Goal: Check status: Check status

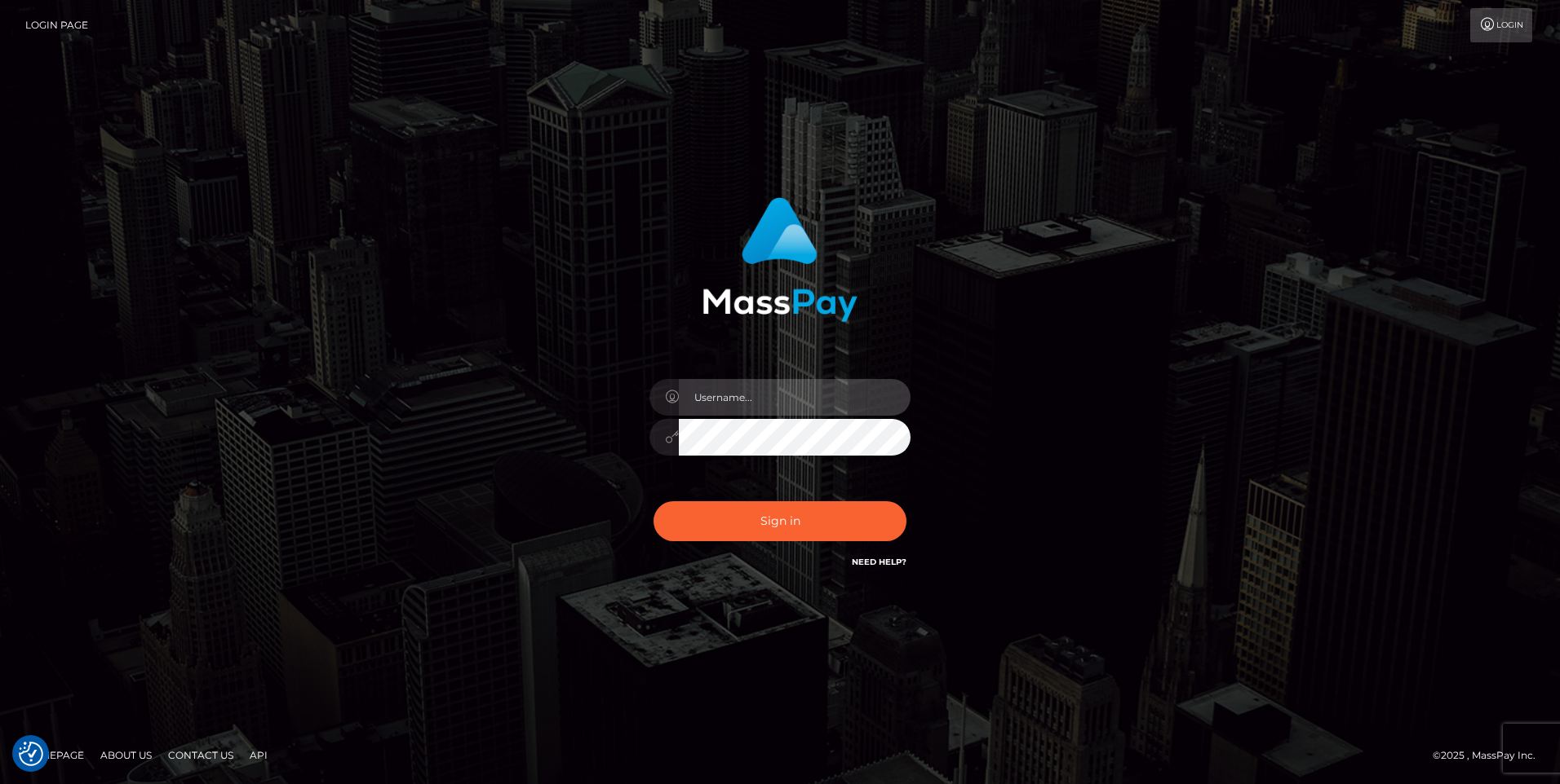
click at [736, 408] on input "text" at bounding box center [794, 398] width 232 height 37
type input "Holly Marsland"
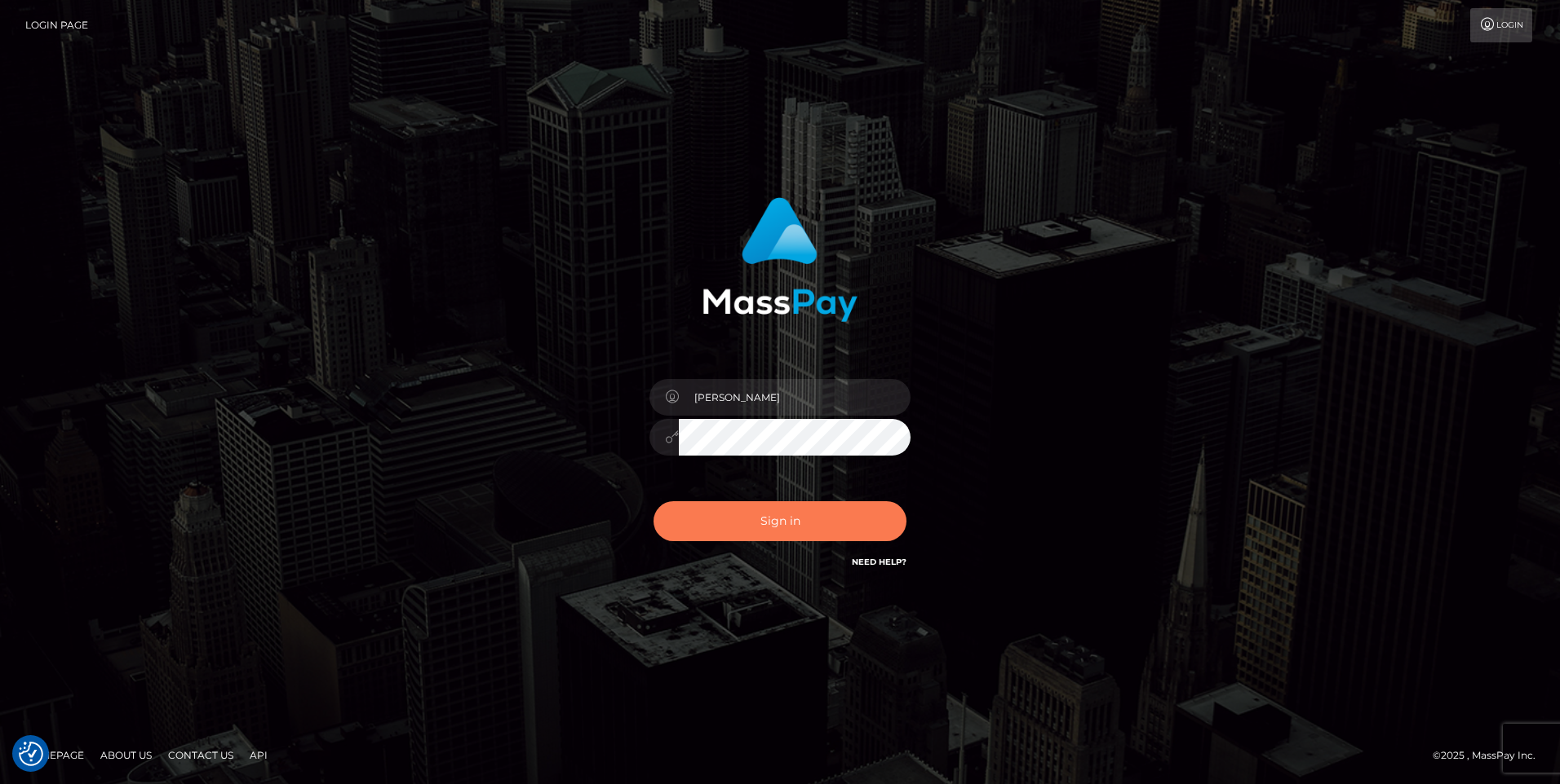
click at [815, 523] on button "Sign in" at bounding box center [780, 521] width 253 height 40
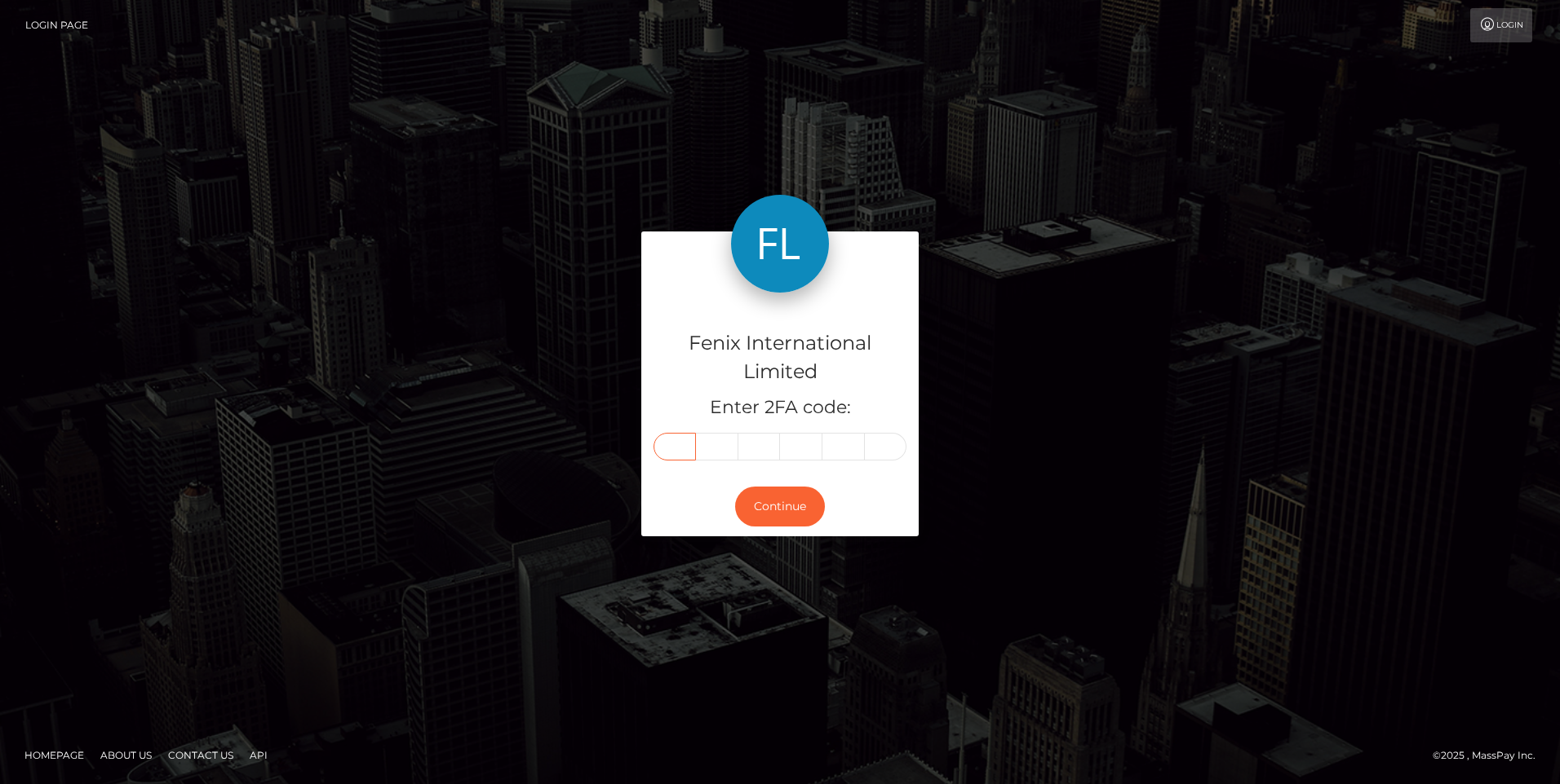
click at [678, 445] on input "text" at bounding box center [675, 446] width 42 height 27
type input "8"
type input "4"
type input "3"
type input "4"
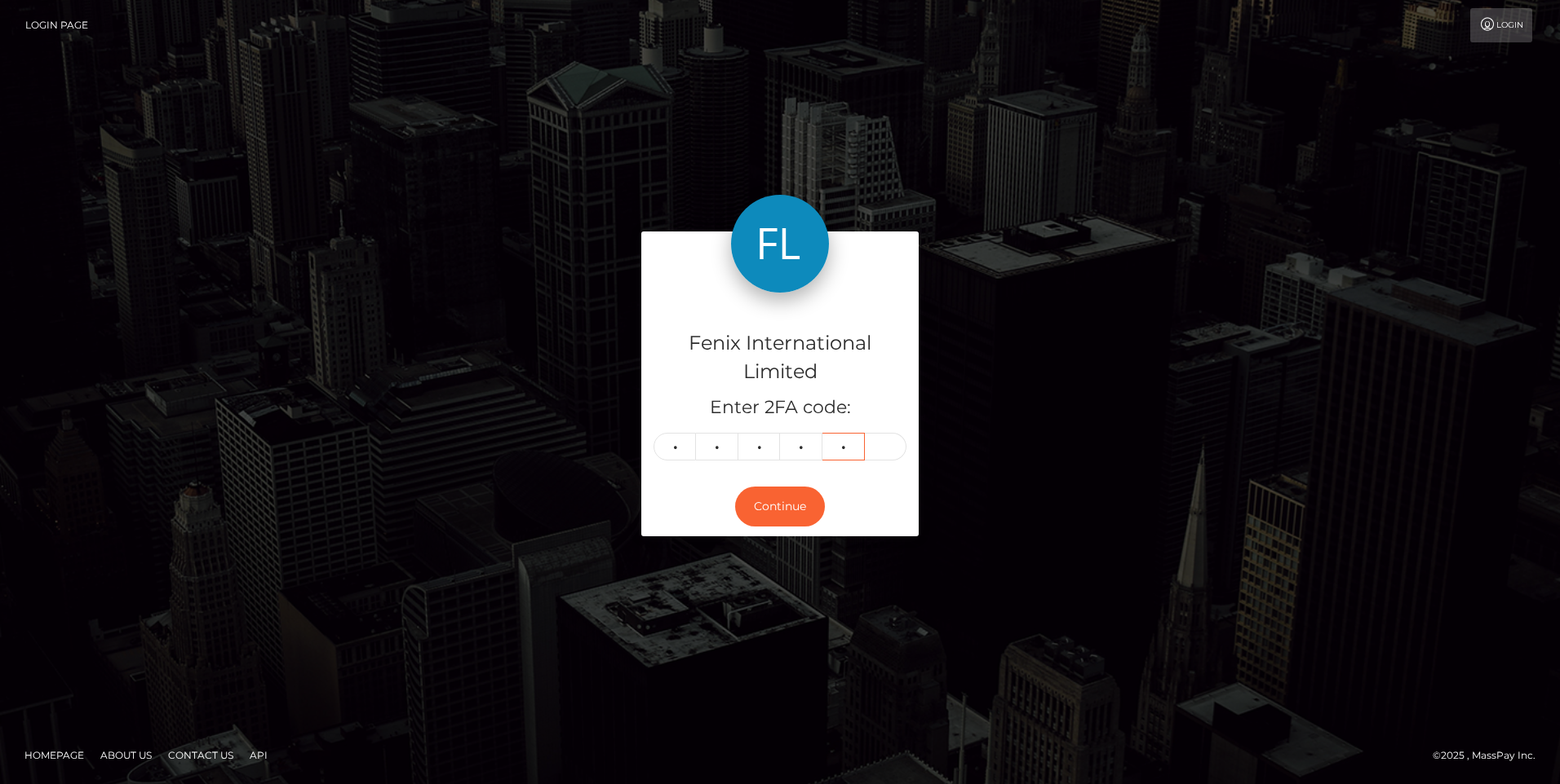
type input "9"
type input "6"
click at [807, 512] on button "Continue" at bounding box center [779, 506] width 89 height 40
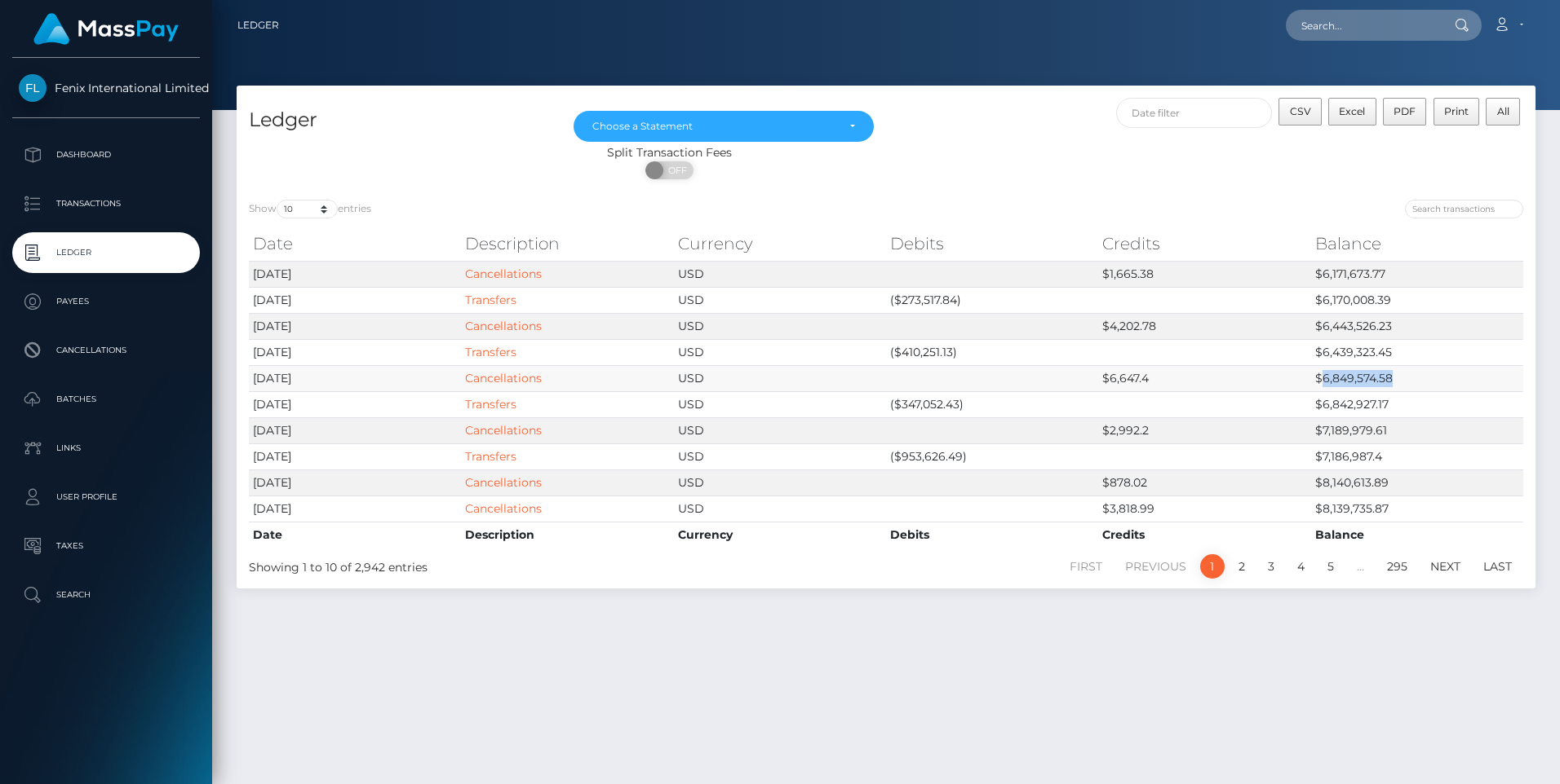
drag, startPoint x: 1391, startPoint y: 377, endPoint x: 1323, endPoint y: 383, distance: 68.3
click at [1323, 383] on td "$6,849,574.58" at bounding box center [1417, 378] width 212 height 27
copy td "6,849,574.58"
click at [1516, 25] on link "Account" at bounding box center [1508, 25] width 48 height 34
click at [1443, 101] on link "Logout" at bounding box center [1470, 104] width 131 height 30
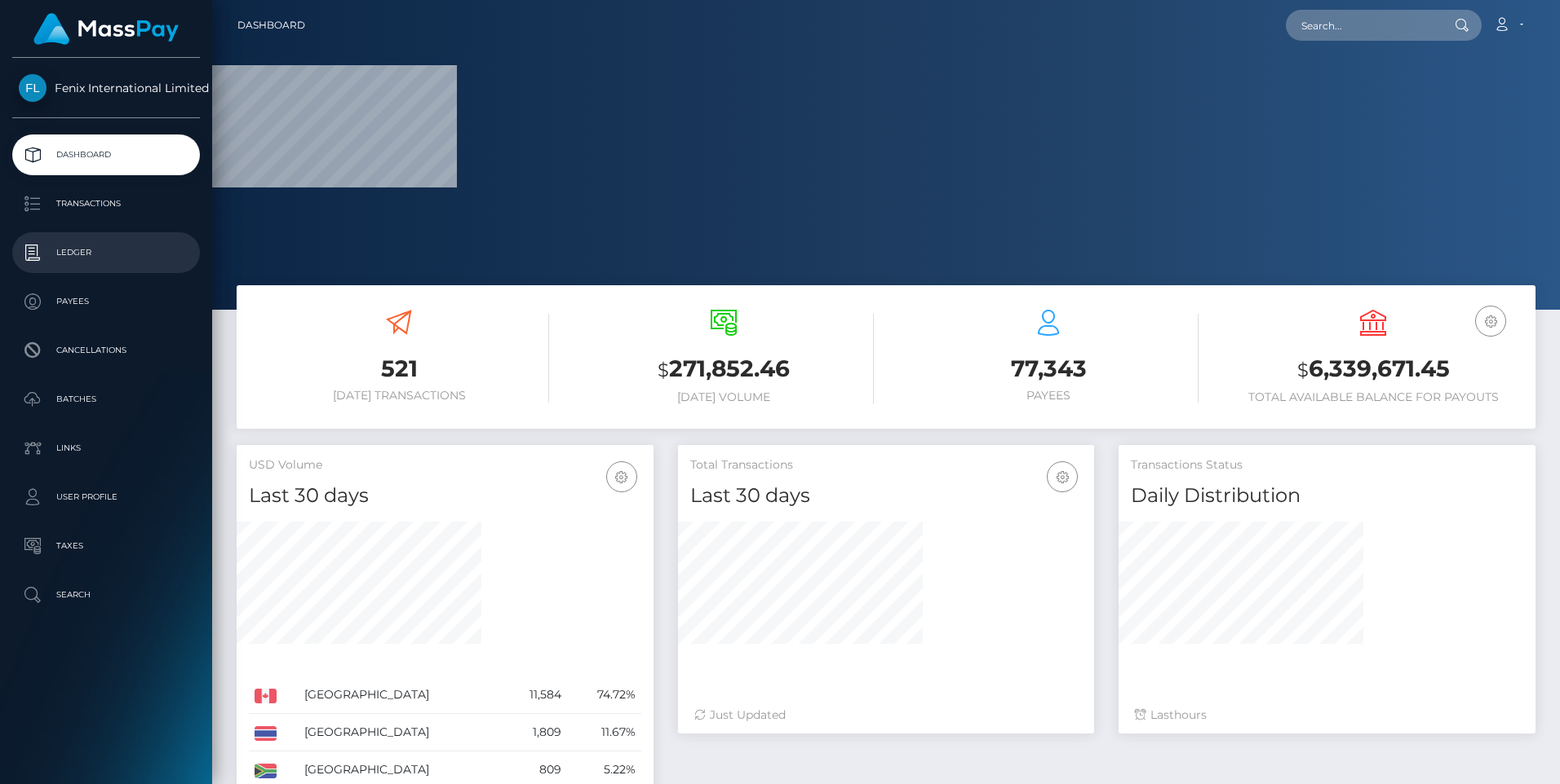
click at [74, 250] on p "Ledger" at bounding box center [105, 253] width 174 height 25
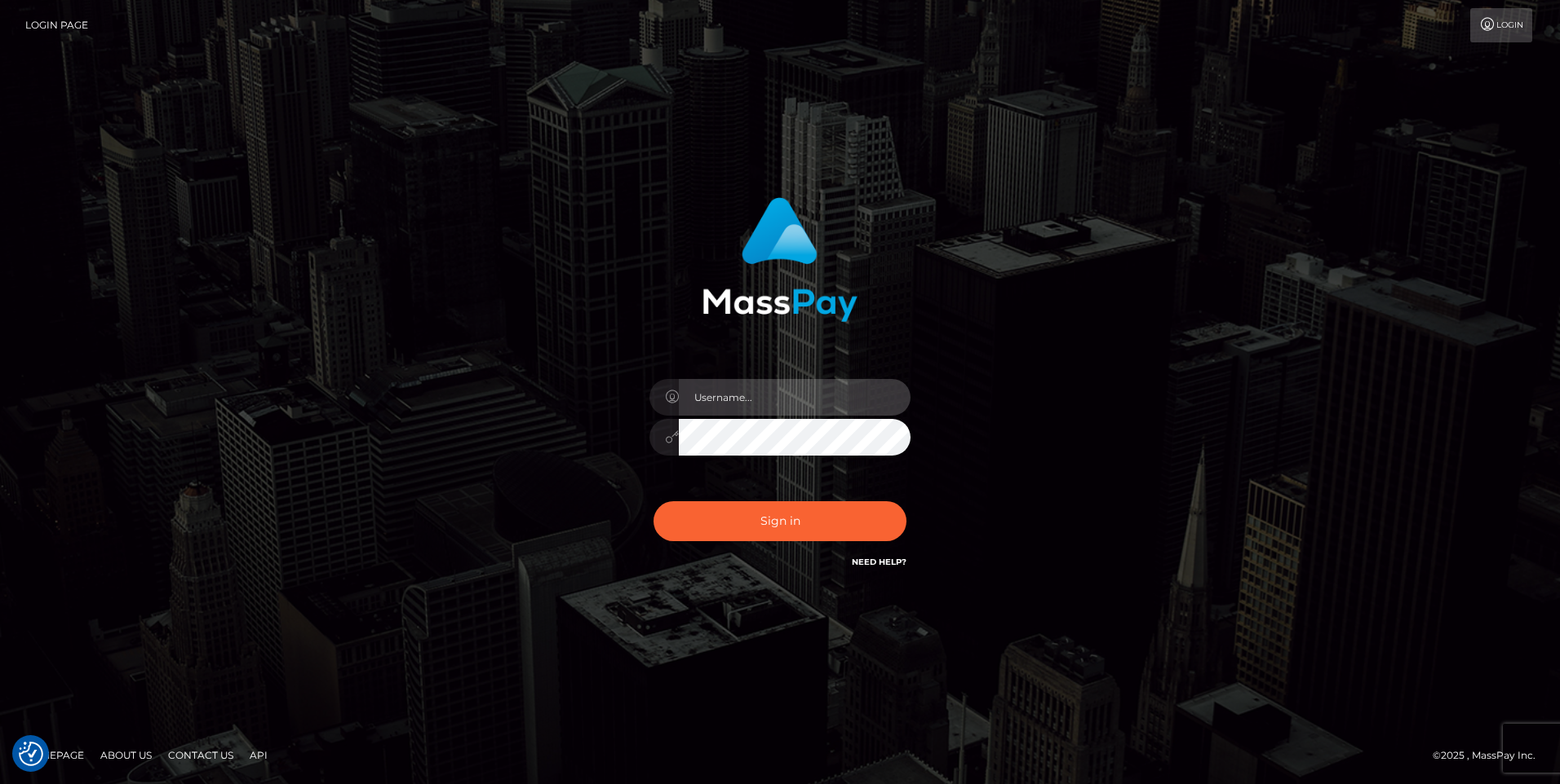
click at [723, 394] on input "text" at bounding box center [794, 398] width 232 height 37
click at [732, 402] on input "text" at bounding box center [794, 398] width 232 height 37
paste input "hmars.of.usd"
type input "hmars.of.usd"
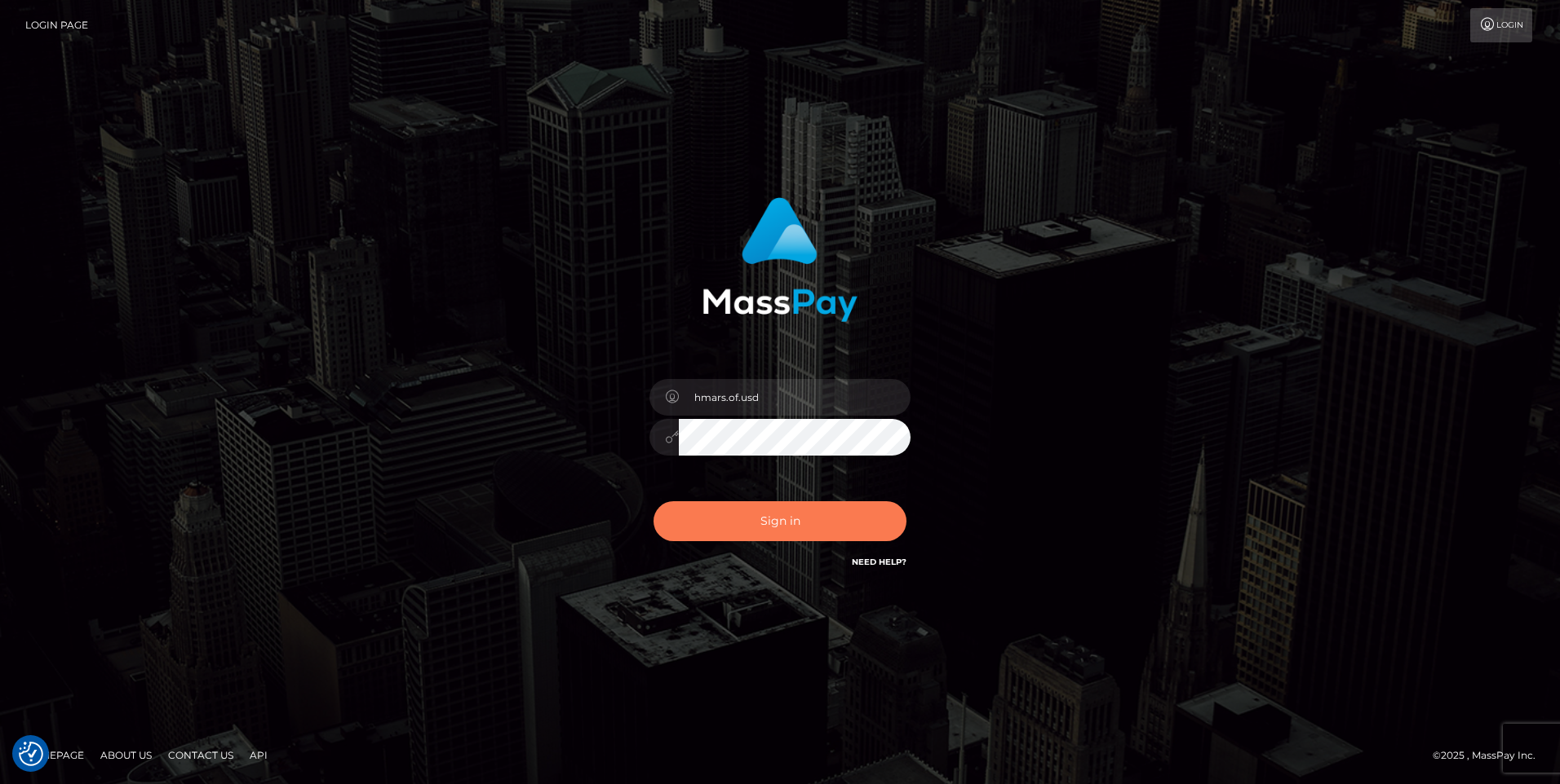
click at [805, 524] on button "Sign in" at bounding box center [780, 521] width 253 height 40
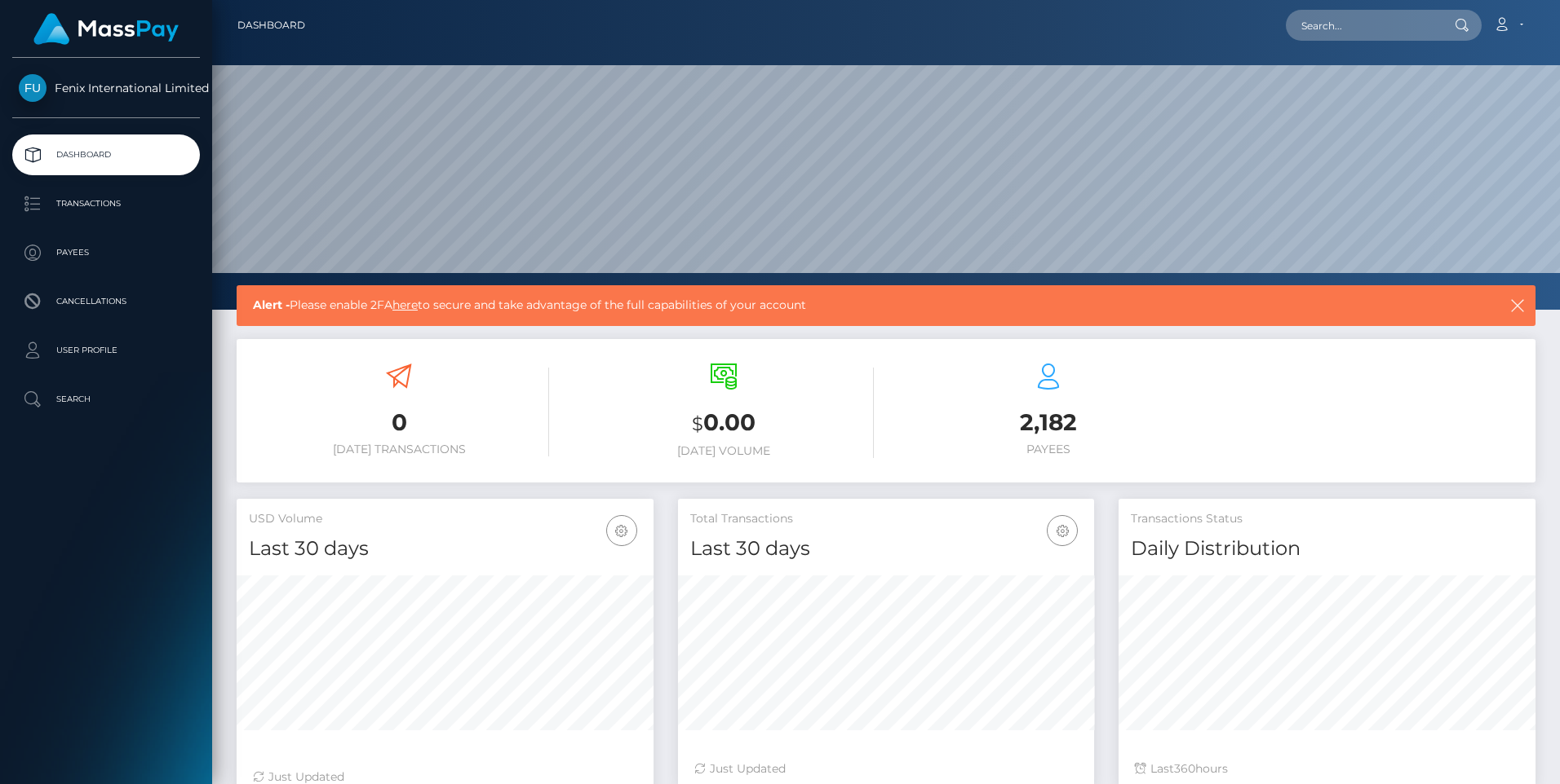
scroll to position [289, 416]
click at [1521, 26] on link "Account" at bounding box center [1508, 25] width 48 height 34
click at [1447, 97] on link "Logout" at bounding box center [1470, 104] width 131 height 30
